Goal: Information Seeking & Learning: Learn about a topic

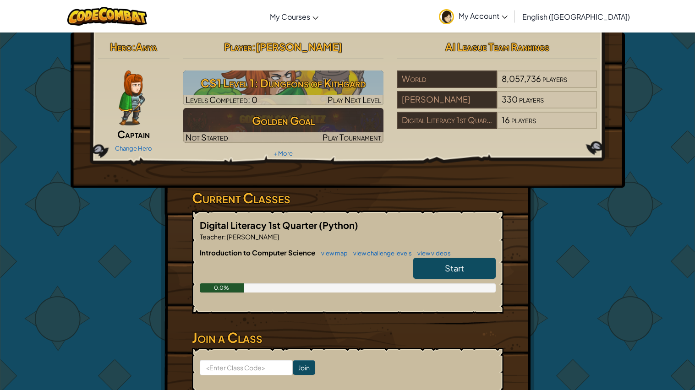
click at [127, 102] on img at bounding box center [132, 98] width 26 height 55
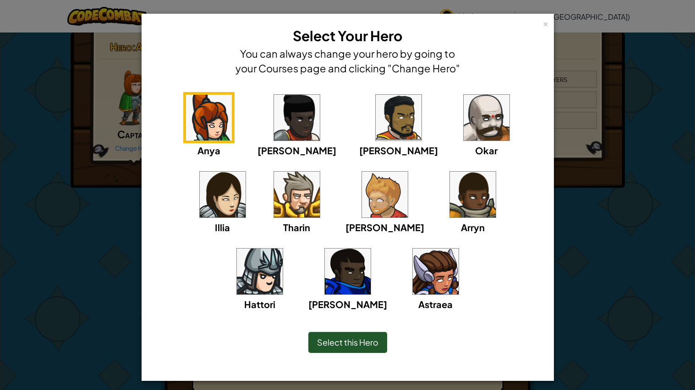
click at [245, 172] on img at bounding box center [223, 195] width 46 height 46
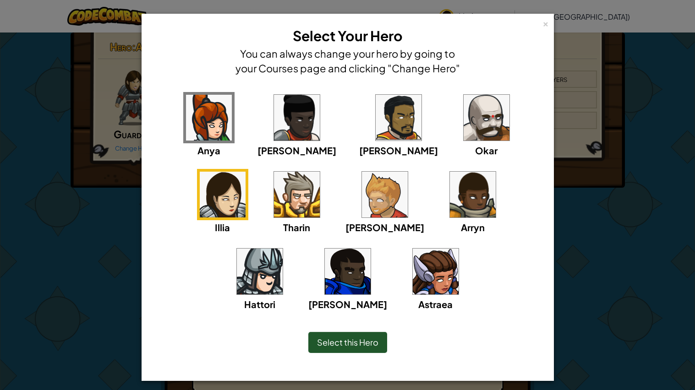
click at [583, 304] on div "× Select Your Hero You can always change your hero by going to your Courses pag…" at bounding box center [347, 195] width 695 height 390
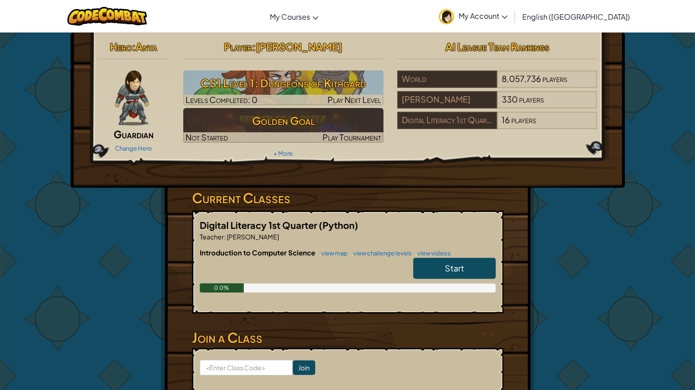
click at [143, 52] on span "Anya" at bounding box center [147, 46] width 22 height 13
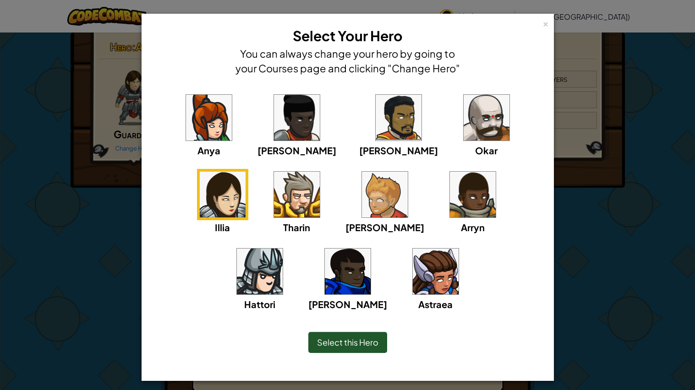
click at [413, 285] on img at bounding box center [436, 272] width 46 height 46
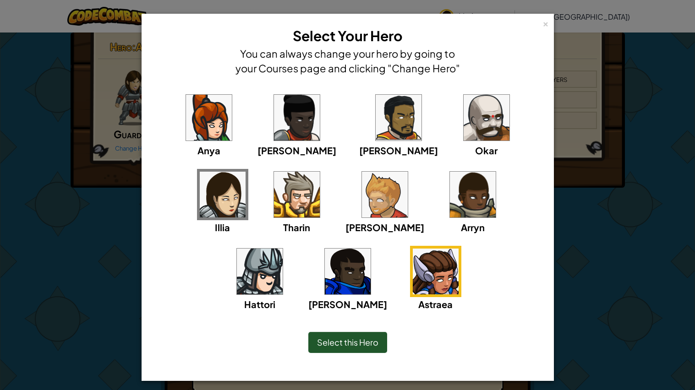
click at [366, 349] on div "Select this Hero" at bounding box center [347, 342] width 79 height 21
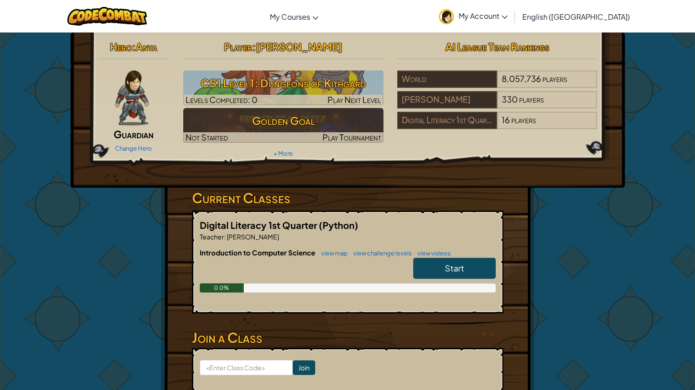
click at [131, 117] on img at bounding box center [131, 98] width 33 height 55
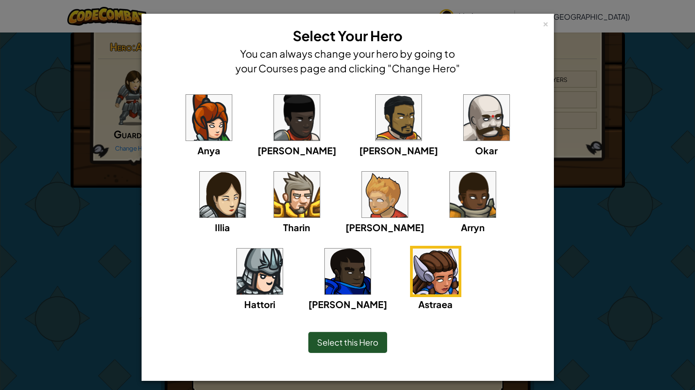
click at [413, 260] on img at bounding box center [436, 272] width 46 height 46
click at [365, 341] on span "Select this Hero" at bounding box center [347, 342] width 61 height 11
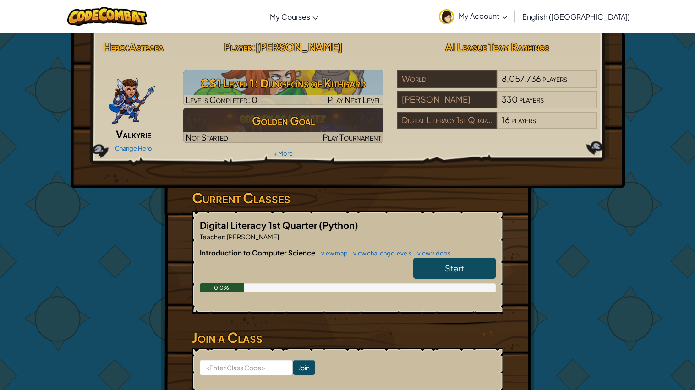
click at [154, 103] on img at bounding box center [132, 98] width 48 height 55
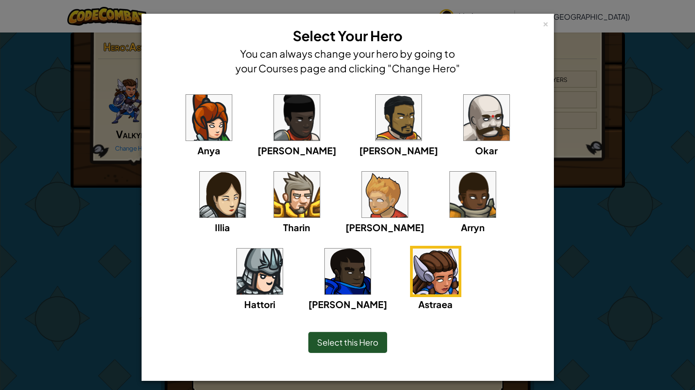
click at [245, 172] on img at bounding box center [223, 195] width 46 height 46
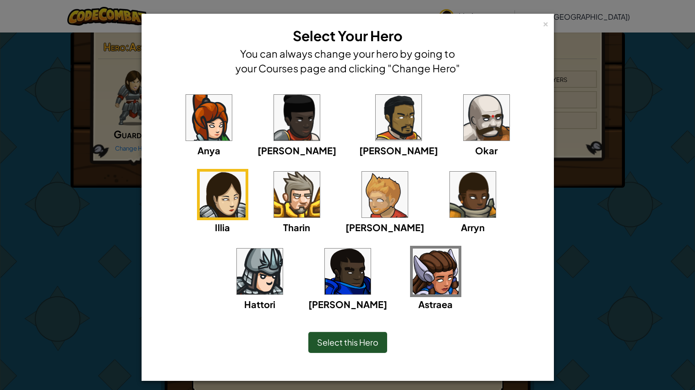
click at [358, 332] on div "Select this Hero" at bounding box center [347, 342] width 79 height 21
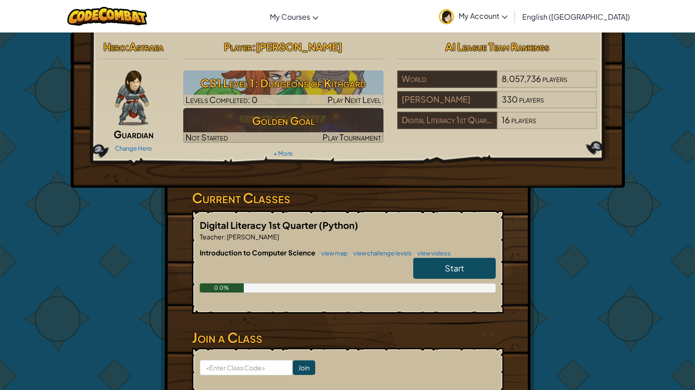
click at [457, 159] on div "Hero : Astraea Guardian Change Hero Player : [PERSON_NAME] CS1 Level 1: Dungeon…" at bounding box center [347, 98] width 513 height 123
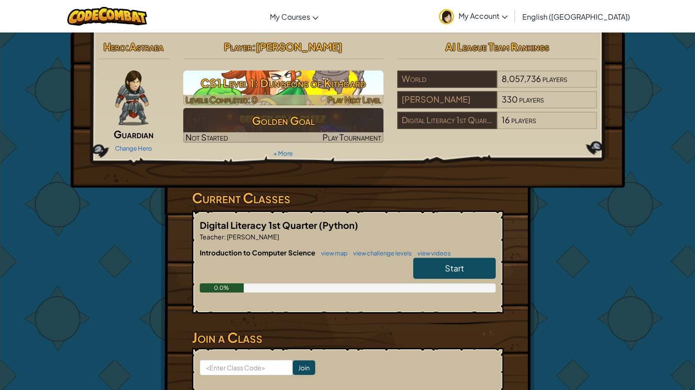
click at [332, 80] on h3 "CS1 Level 1: Dungeons of Kithgard" at bounding box center [283, 83] width 200 height 21
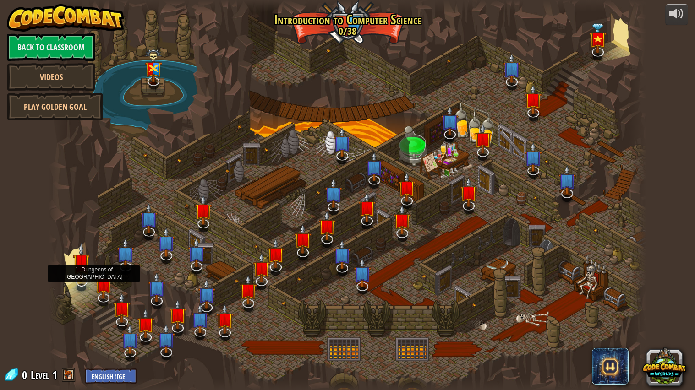
click at [76, 274] on img at bounding box center [81, 262] width 17 height 39
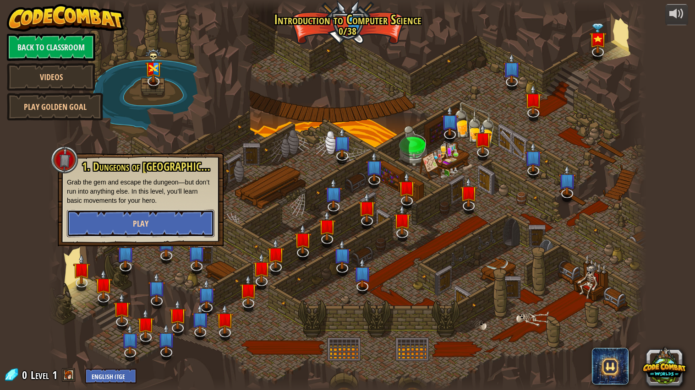
click at [165, 216] on button "Play" at bounding box center [140, 223] width 147 height 27
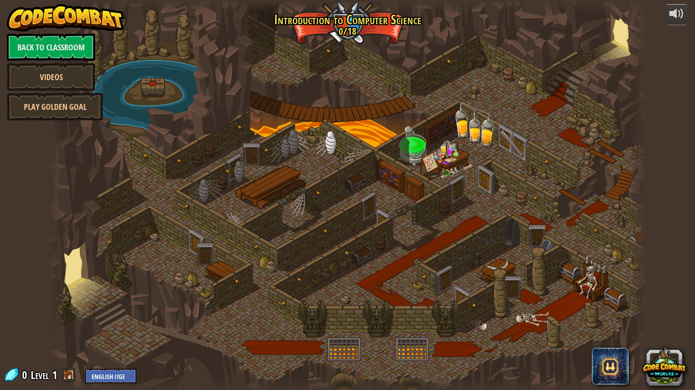
click at [106, 302] on div at bounding box center [348, 195] width 598 height 391
click at [364, 22] on div at bounding box center [348, 195] width 598 height 391
click at [52, 45] on link "Back to Classroom" at bounding box center [51, 46] width 88 height 27
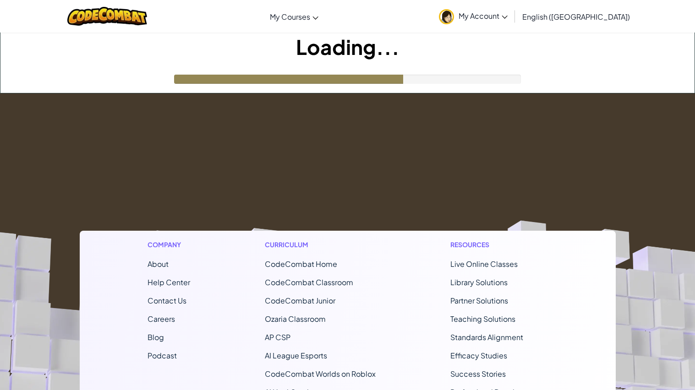
click at [256, 137] on footer "Company About Help Center Contact Us Careers Blog Podcast Curriculum CodeCombat…" at bounding box center [347, 341] width 695 height 496
click at [147, 17] on img at bounding box center [107, 16] width 80 height 19
